Goal: Information Seeking & Learning: Find specific fact

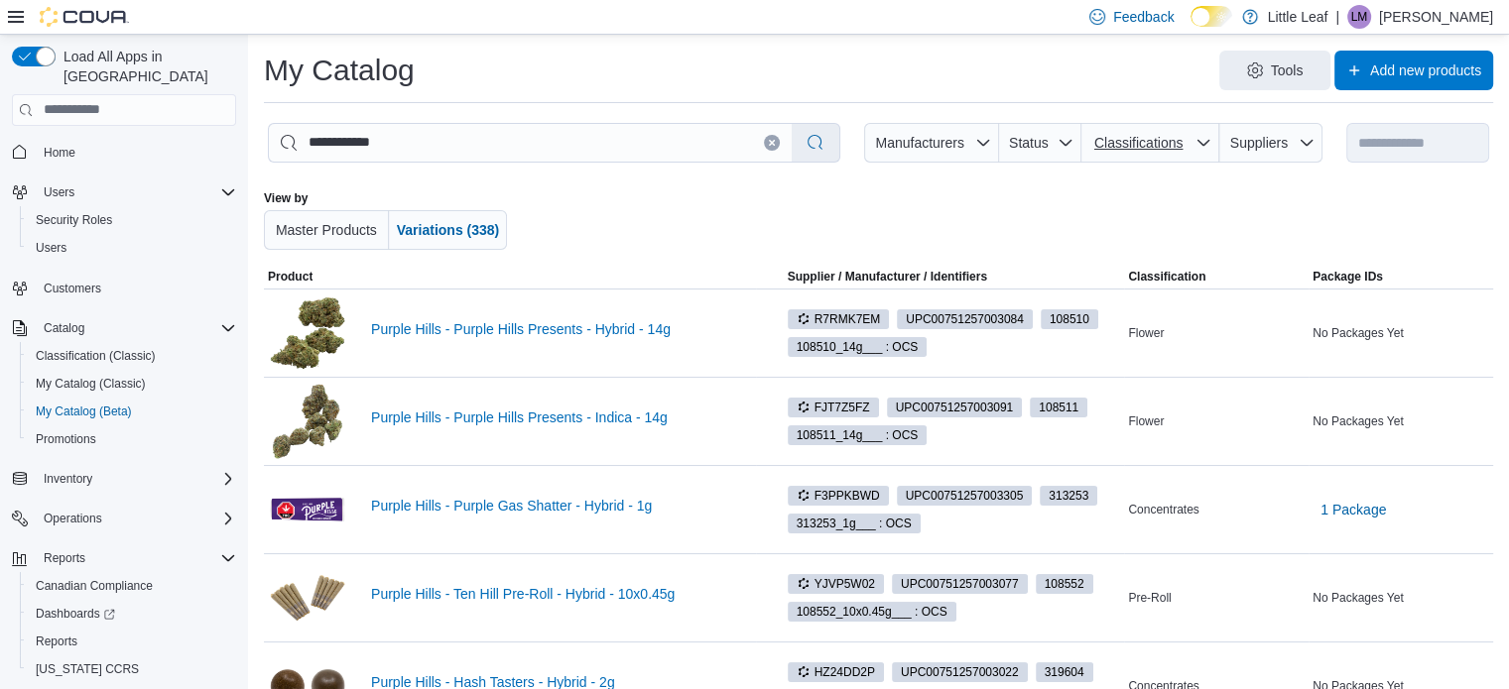
type input "**********"
click at [1143, 146] on span "Classifications" at bounding box center [1138, 143] width 88 height 16
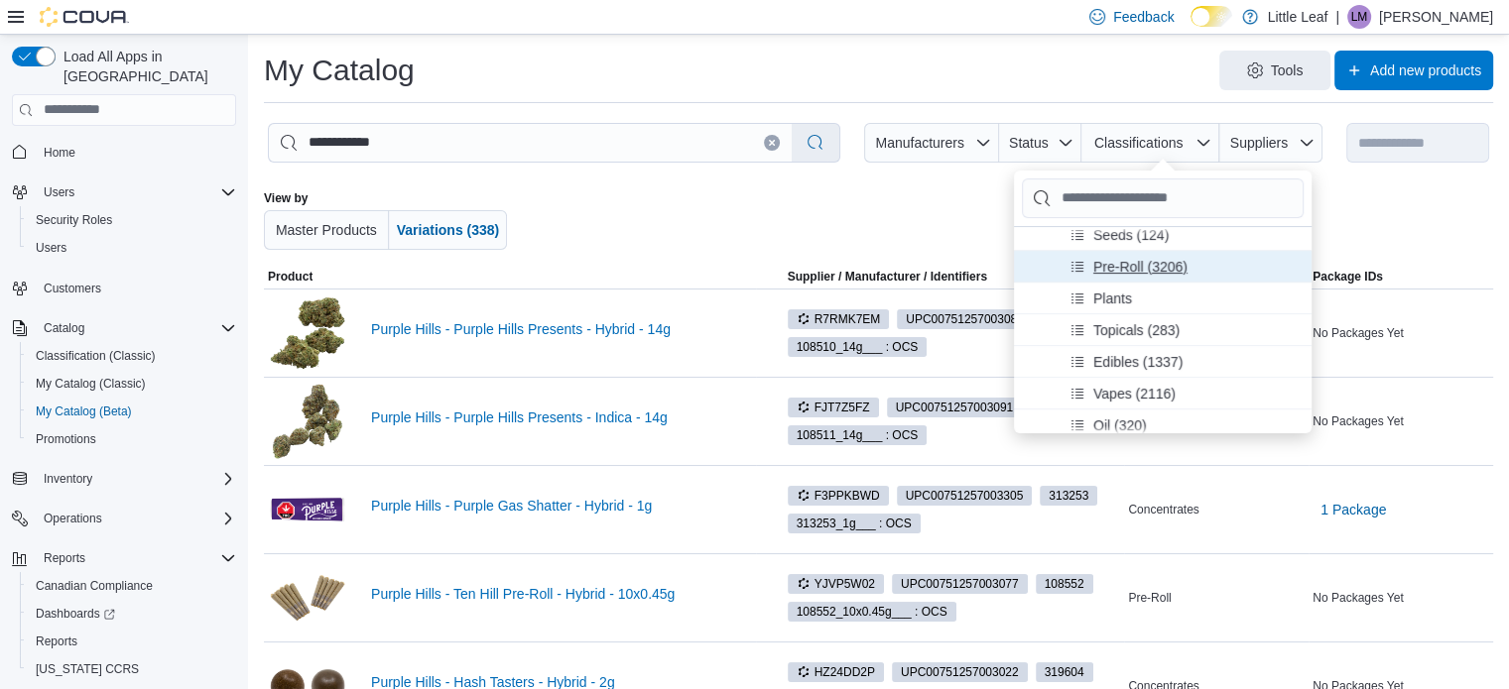
scroll to position [198, 0]
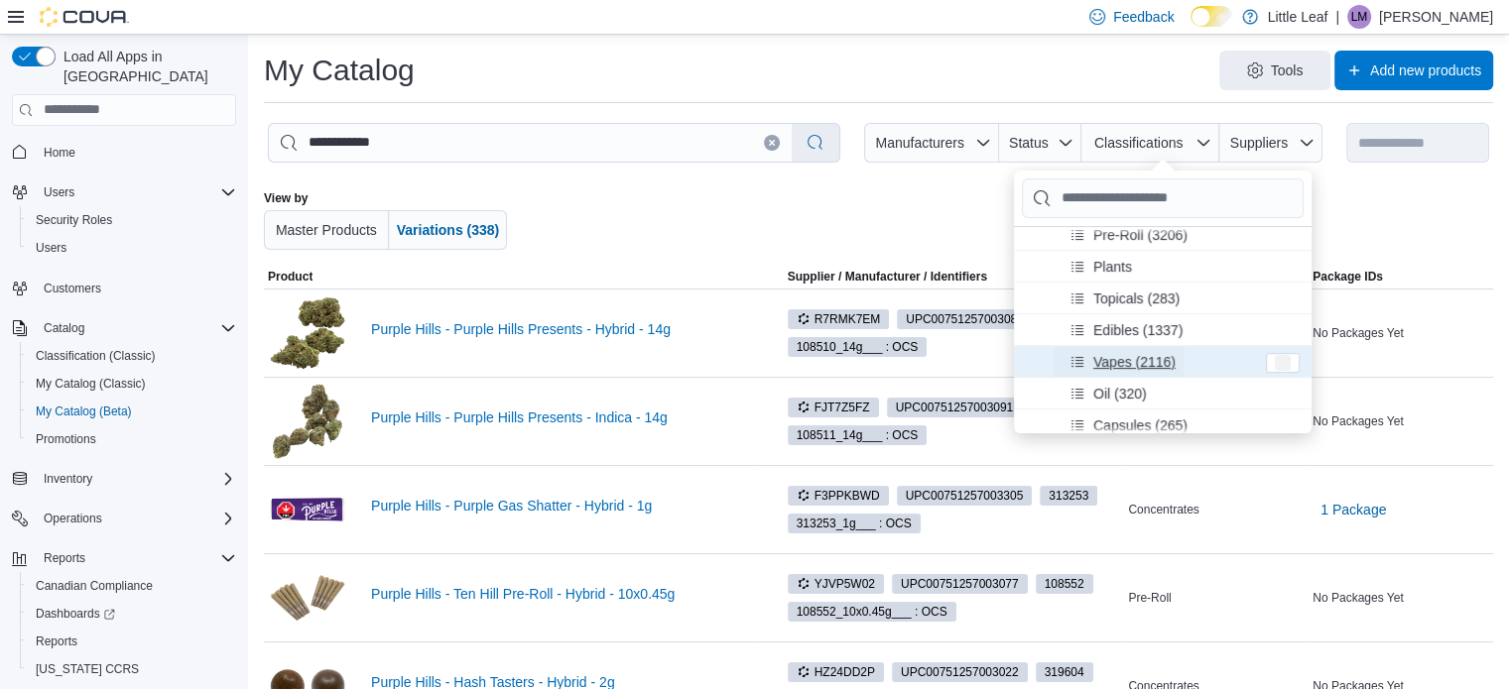
click at [1122, 354] on span "Vapes (2116)" at bounding box center [1134, 361] width 82 height 20
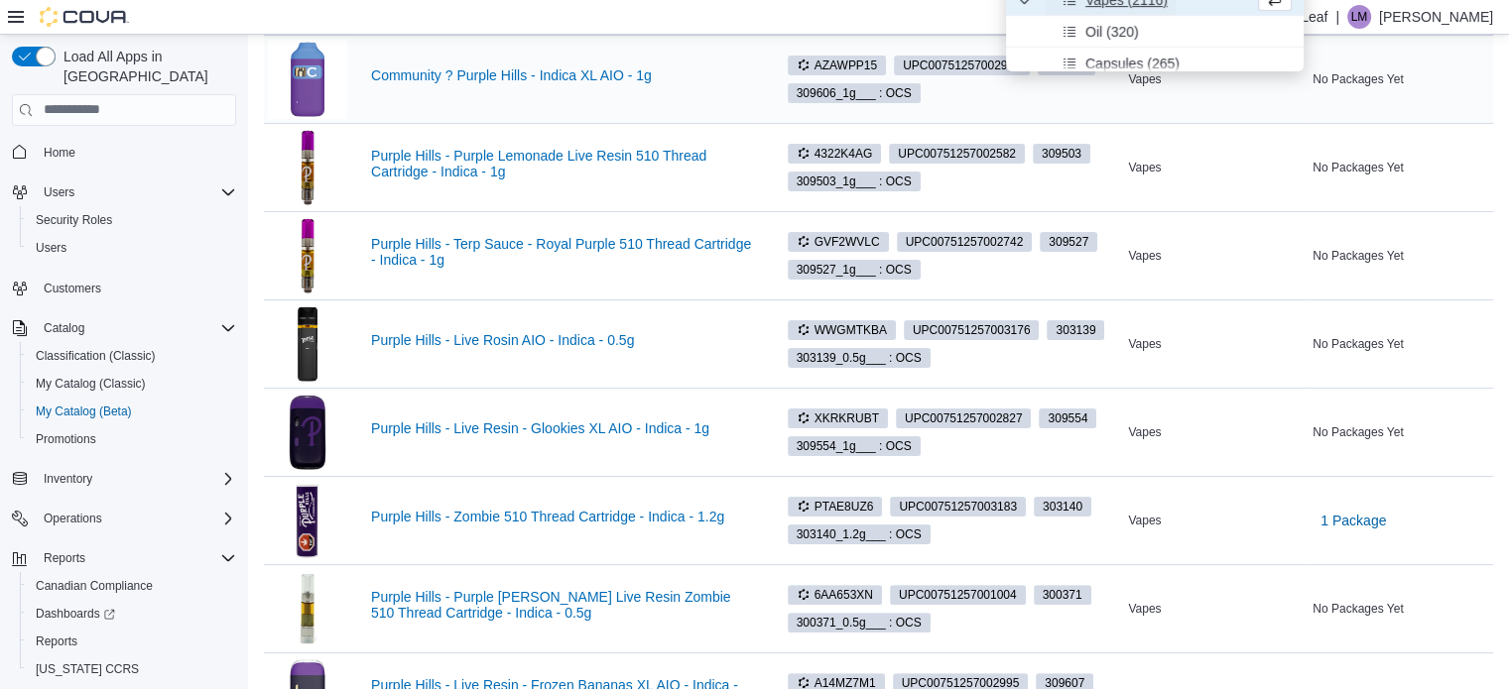
scroll to position [397, 0]
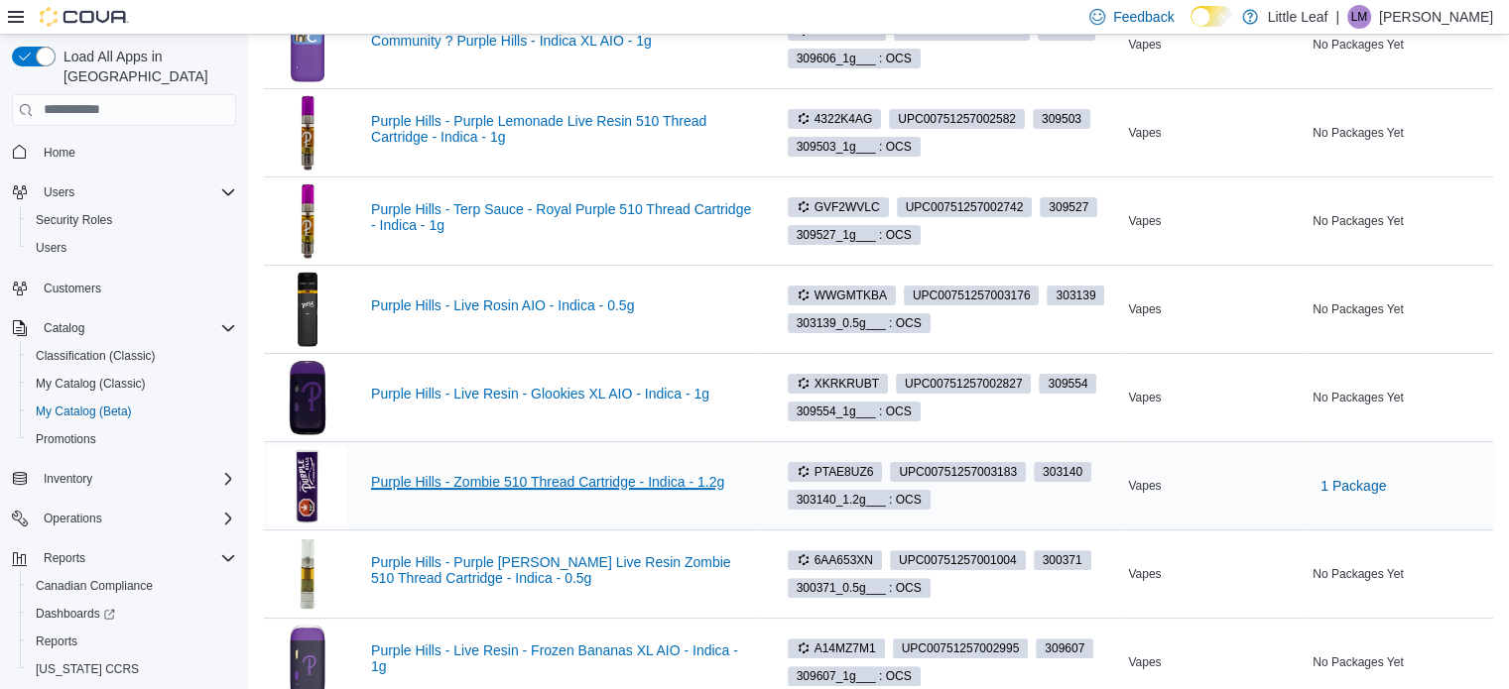
click at [636, 480] on link "Purple Hills - Zombie 510 Thread Cartridge - Indica - 1.2g" at bounding box center [561, 482] width 381 height 16
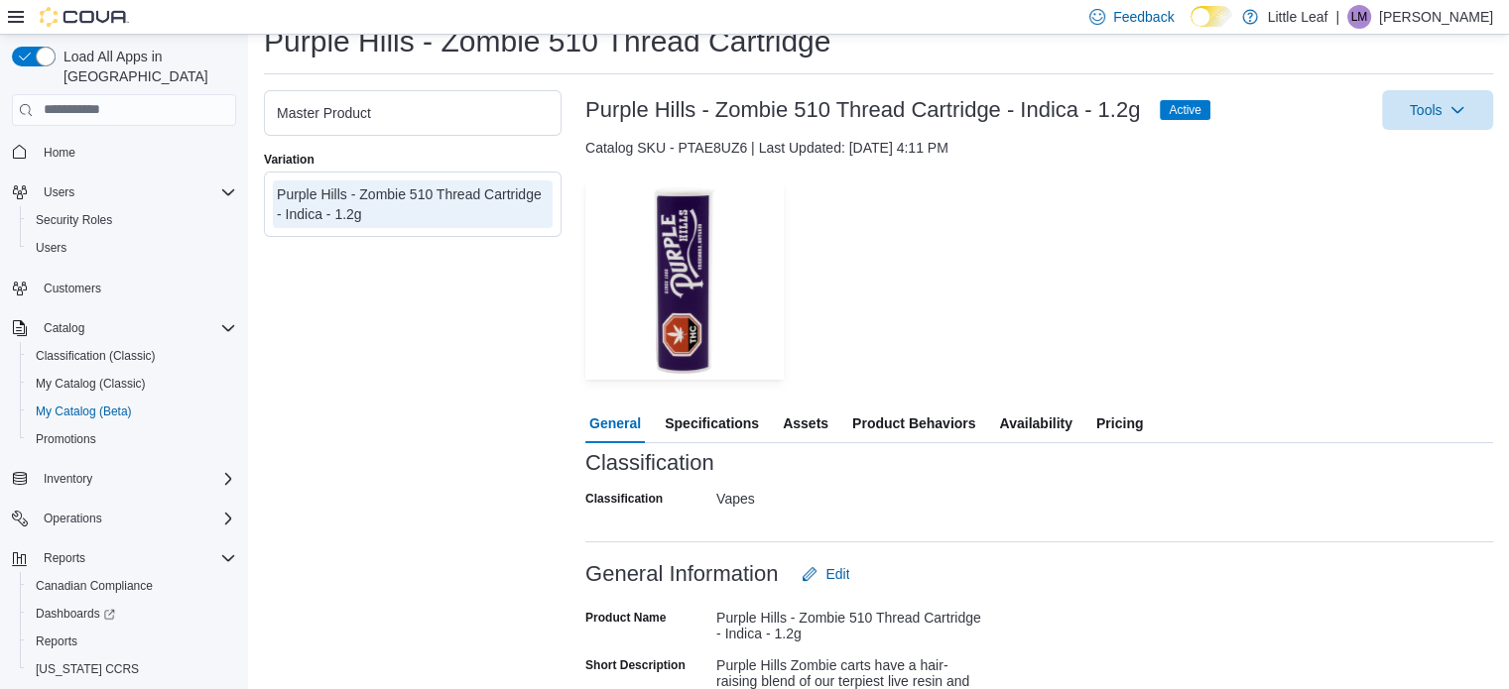
scroll to position [99, 0]
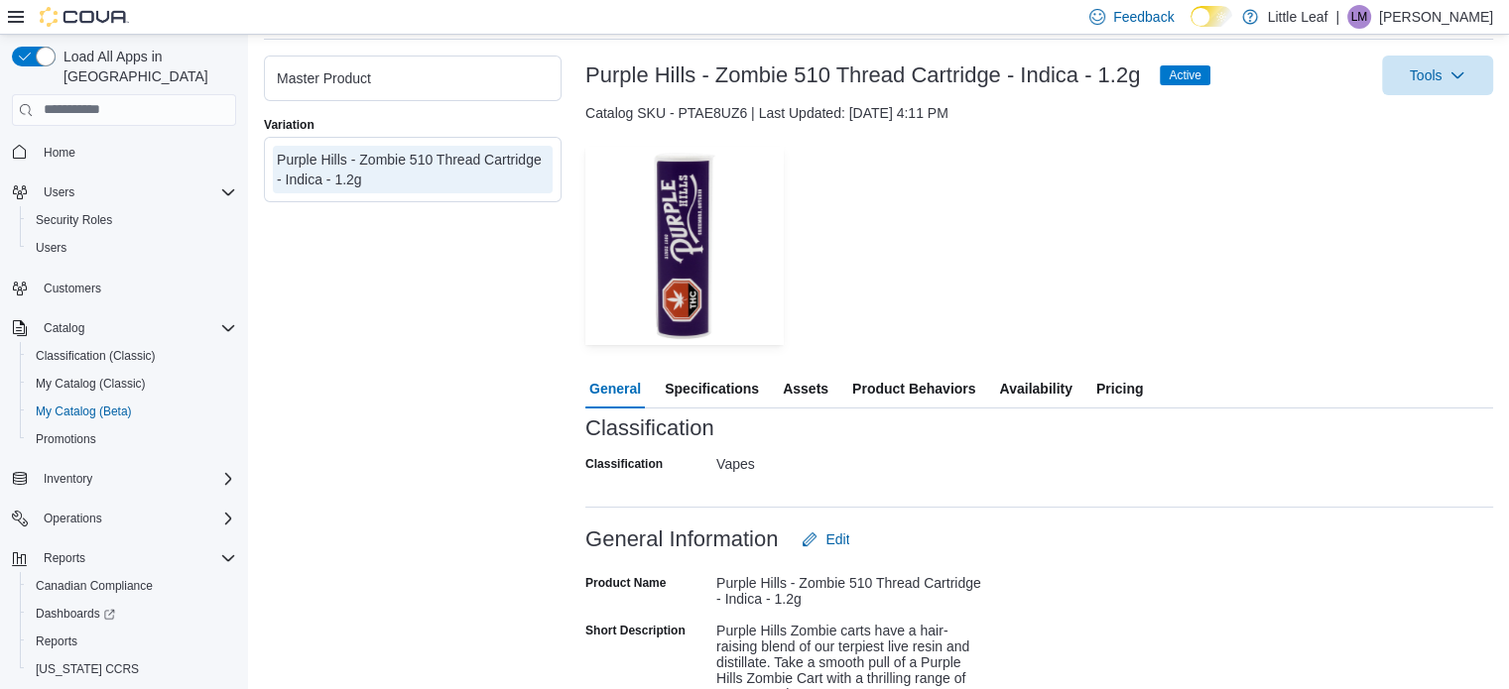
click at [1131, 391] on span "Pricing" at bounding box center [1119, 389] width 47 height 40
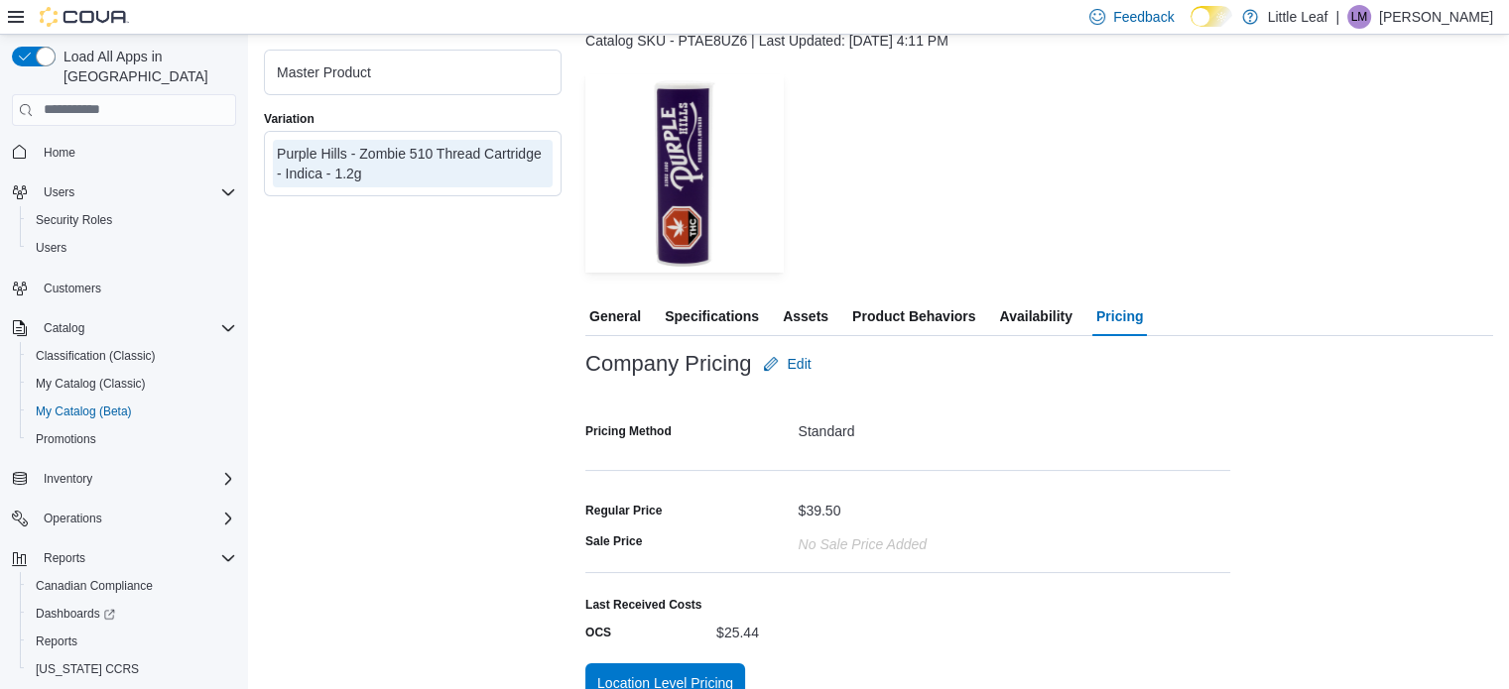
scroll to position [198, 0]
